Goal: Task Accomplishment & Management: Use online tool/utility

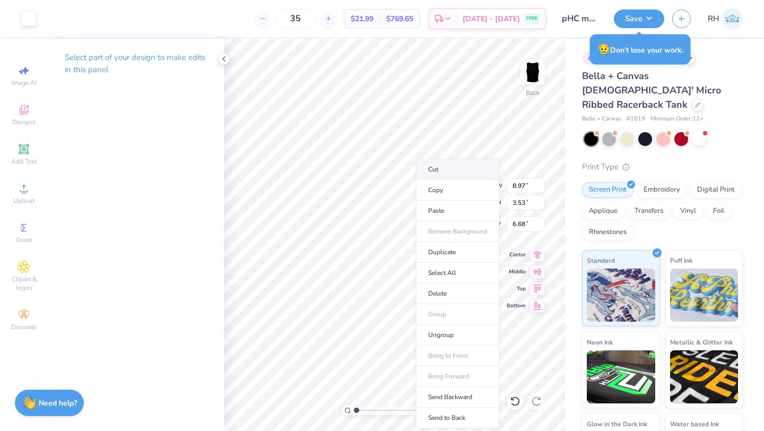
click at [455, 169] on li "Cut" at bounding box center [457, 169] width 83 height 21
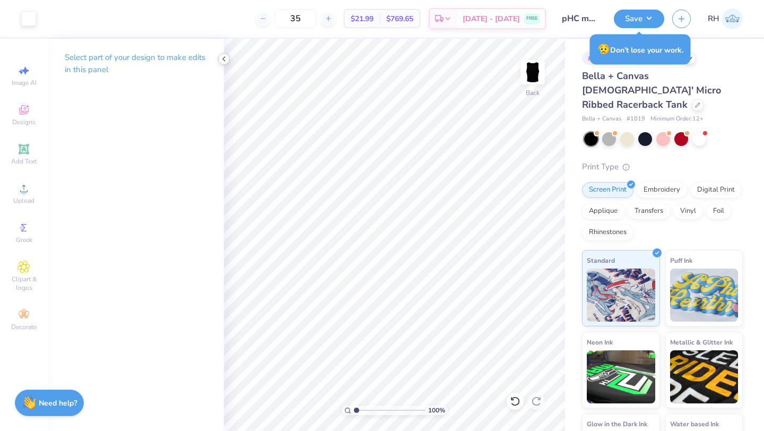
click at [223, 59] on polyline at bounding box center [224, 59] width 2 height 4
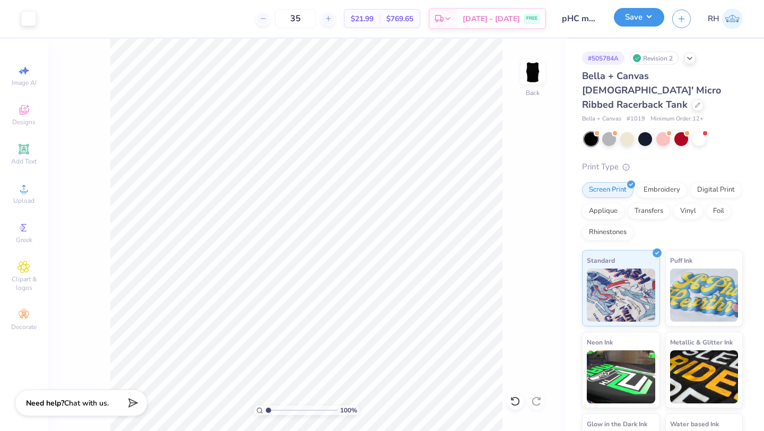
click at [633, 25] on button "Save" at bounding box center [639, 17] width 50 height 19
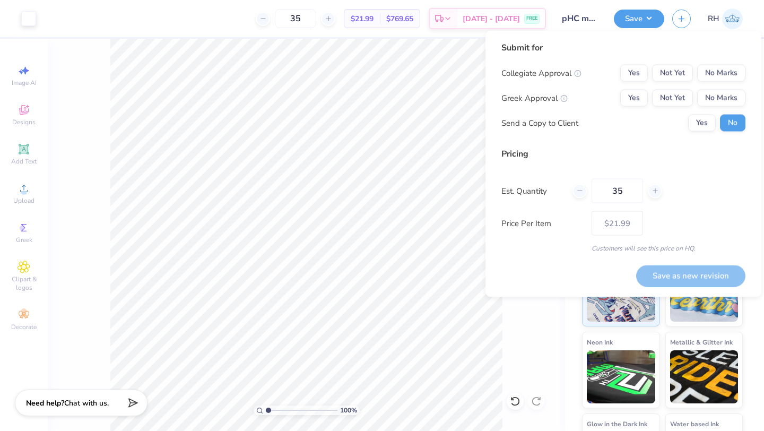
click at [639, 81] on div "Collegiate Approval Yes Not Yet No Marks Greek Approval Yes Not Yet No Marks Se…" at bounding box center [624, 98] width 244 height 67
click at [639, 73] on button "Yes" at bounding box center [634, 73] width 28 height 17
click at [639, 96] on button "Yes" at bounding box center [634, 98] width 28 height 17
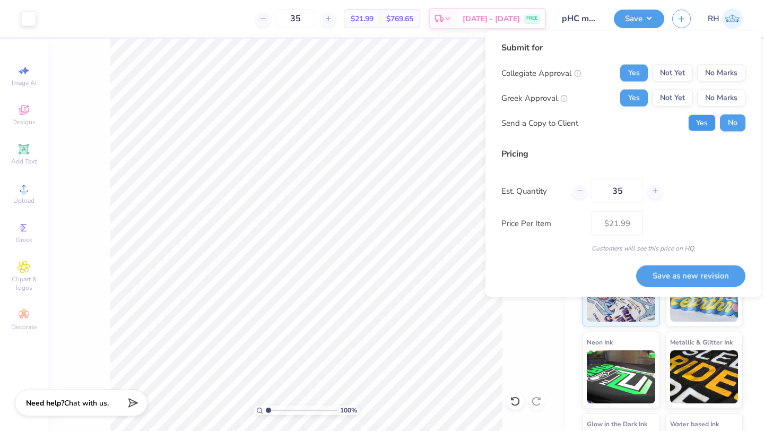
click at [700, 126] on button "Yes" at bounding box center [702, 123] width 28 height 17
click at [732, 120] on button "No" at bounding box center [732, 123] width 25 height 17
click at [708, 281] on button "Save as new revision" at bounding box center [690, 276] width 109 height 22
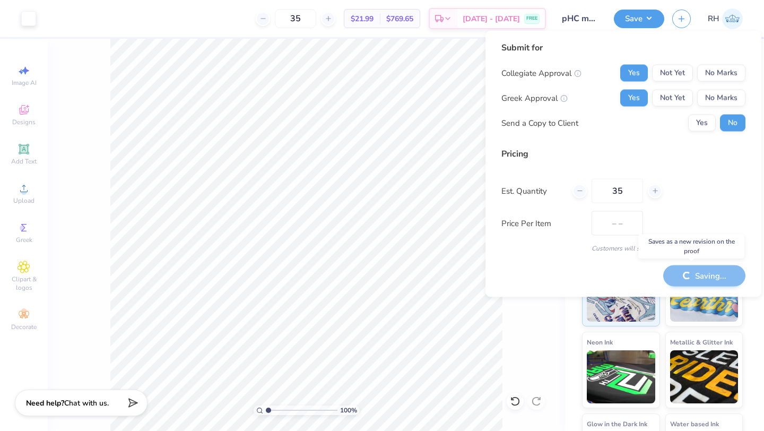
type input "$21.99"
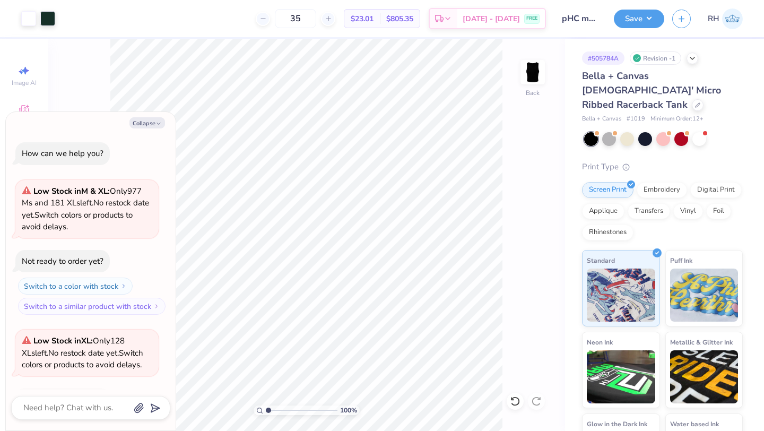
scroll to position [470, 0]
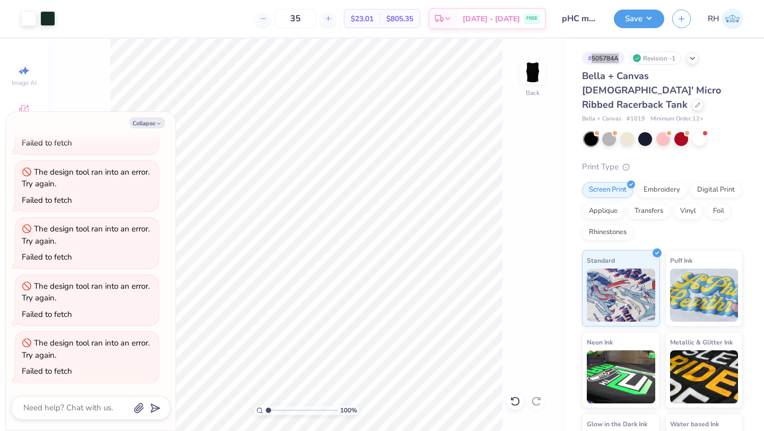
type textarea "x"
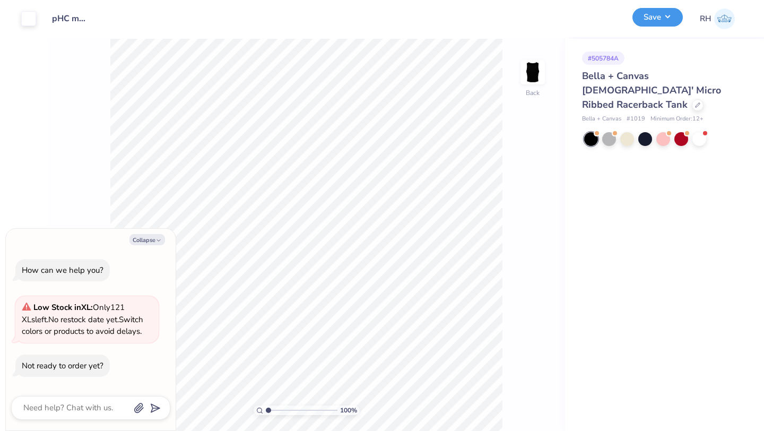
click at [659, 24] on button "Save" at bounding box center [658, 17] width 50 height 19
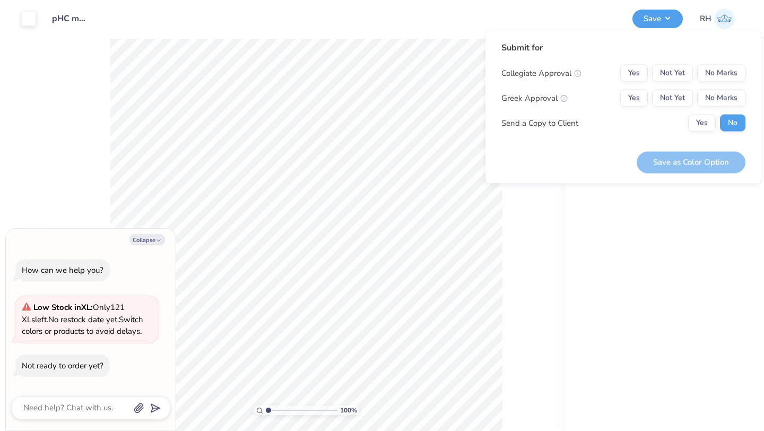
click at [462, 37] on div "Design Title pHC mockup #2" at bounding box center [334, 18] width 581 height 37
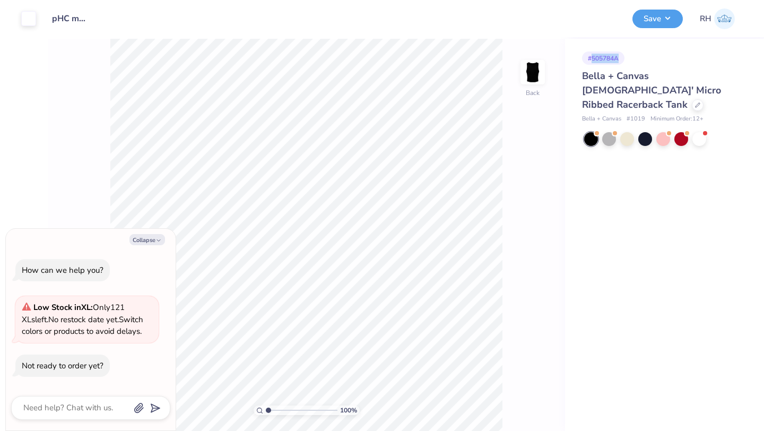
drag, startPoint x: 620, startPoint y: 57, endPoint x: 591, endPoint y: 58, distance: 29.2
click at [591, 58] on div "# 505784A" at bounding box center [603, 57] width 42 height 13
type textarea "x"
copy div "505784A"
